Goal: Transaction & Acquisition: Download file/media

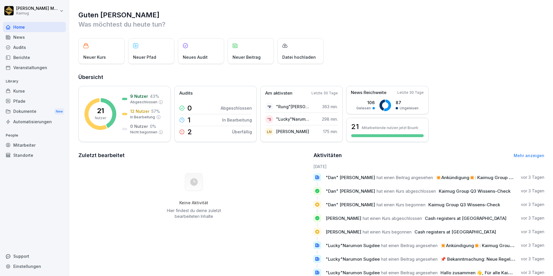
click at [522, 153] on link "Mehr anzeigen" at bounding box center [529, 155] width 31 height 5
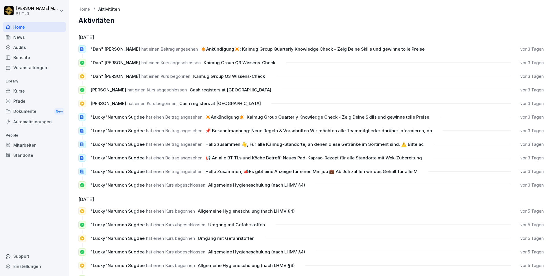
click at [258, 159] on span "📢 An alle BT TLs und Köche Betreff: Neues Pad-Kaprao-Rezept für alle Standorte …" at bounding box center [314, 157] width 217 height 5
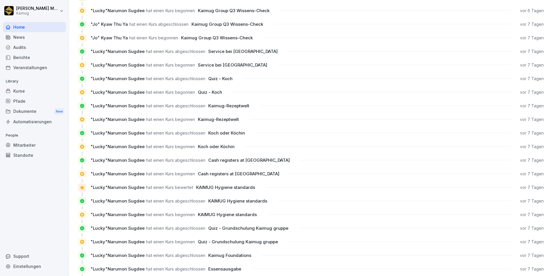
scroll to position [509, 0]
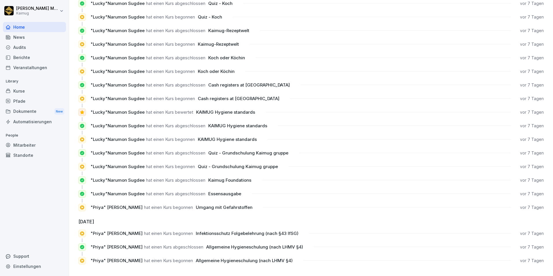
click at [40, 108] on div "Dokumente New" at bounding box center [34, 111] width 63 height 11
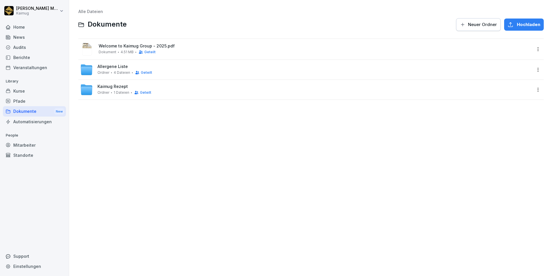
click at [120, 46] on span "Welcome to Kaimug Group - 2025.pdf" at bounding box center [315, 46] width 433 height 5
click at [98, 70] on div "Allergene Liste Ordner 4 Dateien Geteilt" at bounding box center [125, 69] width 55 height 11
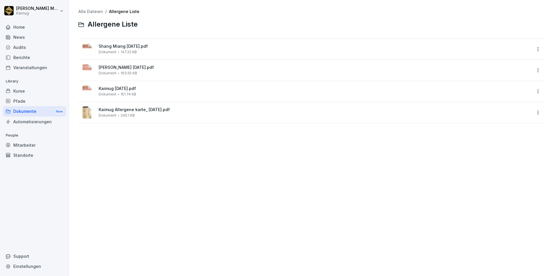
click at [121, 91] on div "Kaimug [DATE].pdf Dokument 151.74 KB" at bounding box center [315, 91] width 433 height 10
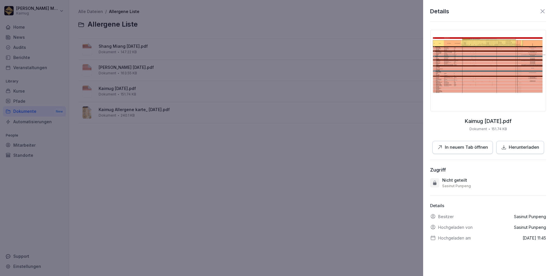
click at [467, 74] on img at bounding box center [489, 71] width 116 height 82
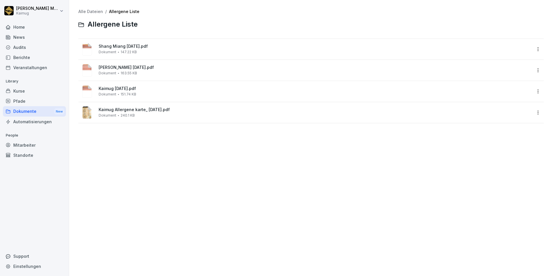
click at [122, 93] on span "151.74 KB" at bounding box center [129, 94] width 16 height 4
